Goal: Book appointment/travel/reservation

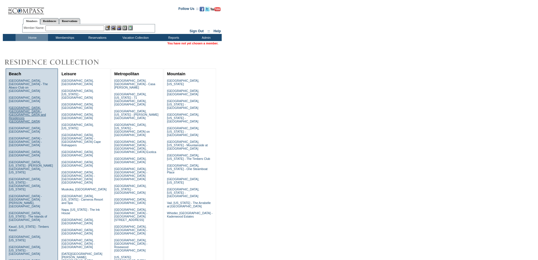
click at [18, 106] on link "[GEOGRAPHIC_DATA], [GEOGRAPHIC_DATA] - [GEOGRAPHIC_DATA] and Residences [GEOGRA…" at bounding box center [27, 114] width 37 height 17
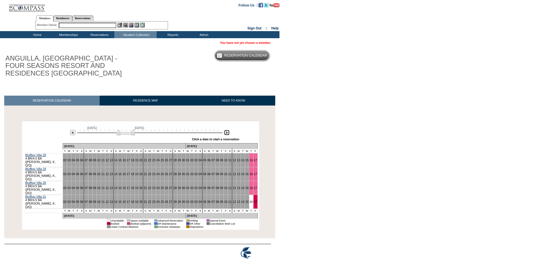
click at [227, 132] on img at bounding box center [226, 132] width 5 height 5
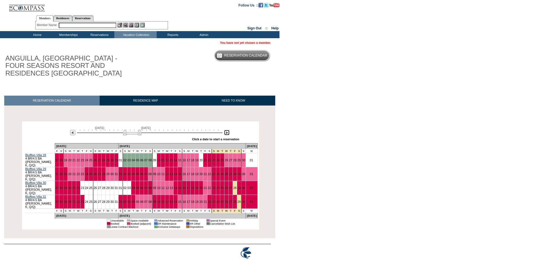
click at [138, 133] on img at bounding box center [132, 132] width 18 height 6
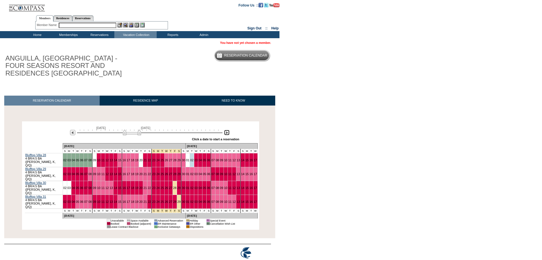
click at [138, 132] on img at bounding box center [132, 132] width 18 height 6
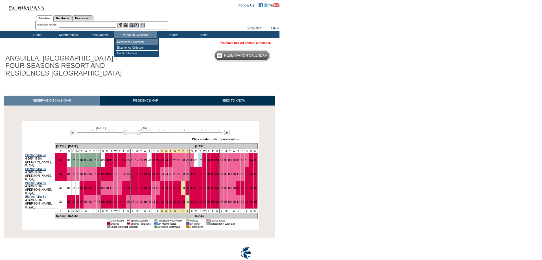
click at [135, 42] on td "Residence Collection" at bounding box center [137, 42] width 42 height 6
